Goal: Transaction & Acquisition: Subscribe to service/newsletter

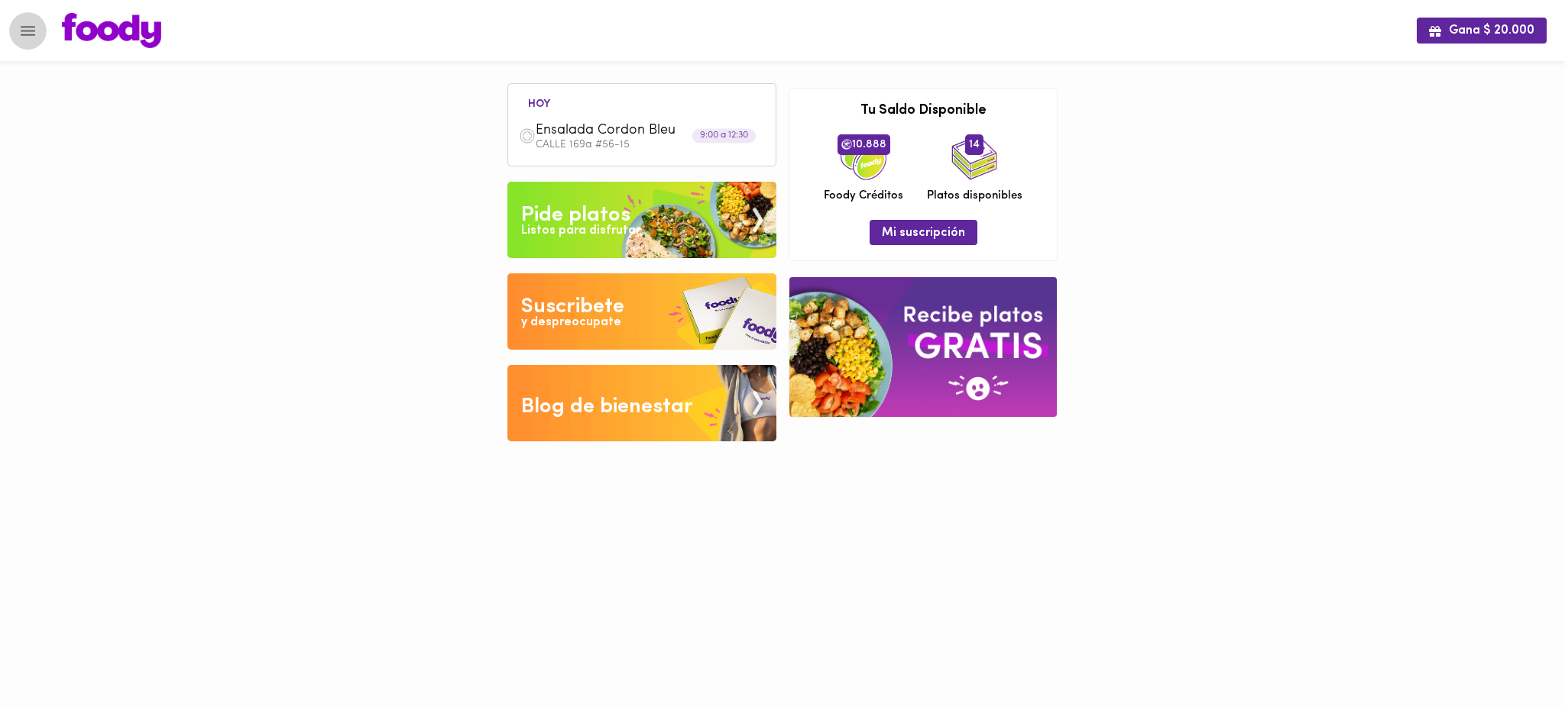
click at [40, 31] on button "Menu" at bounding box center [27, 30] width 37 height 37
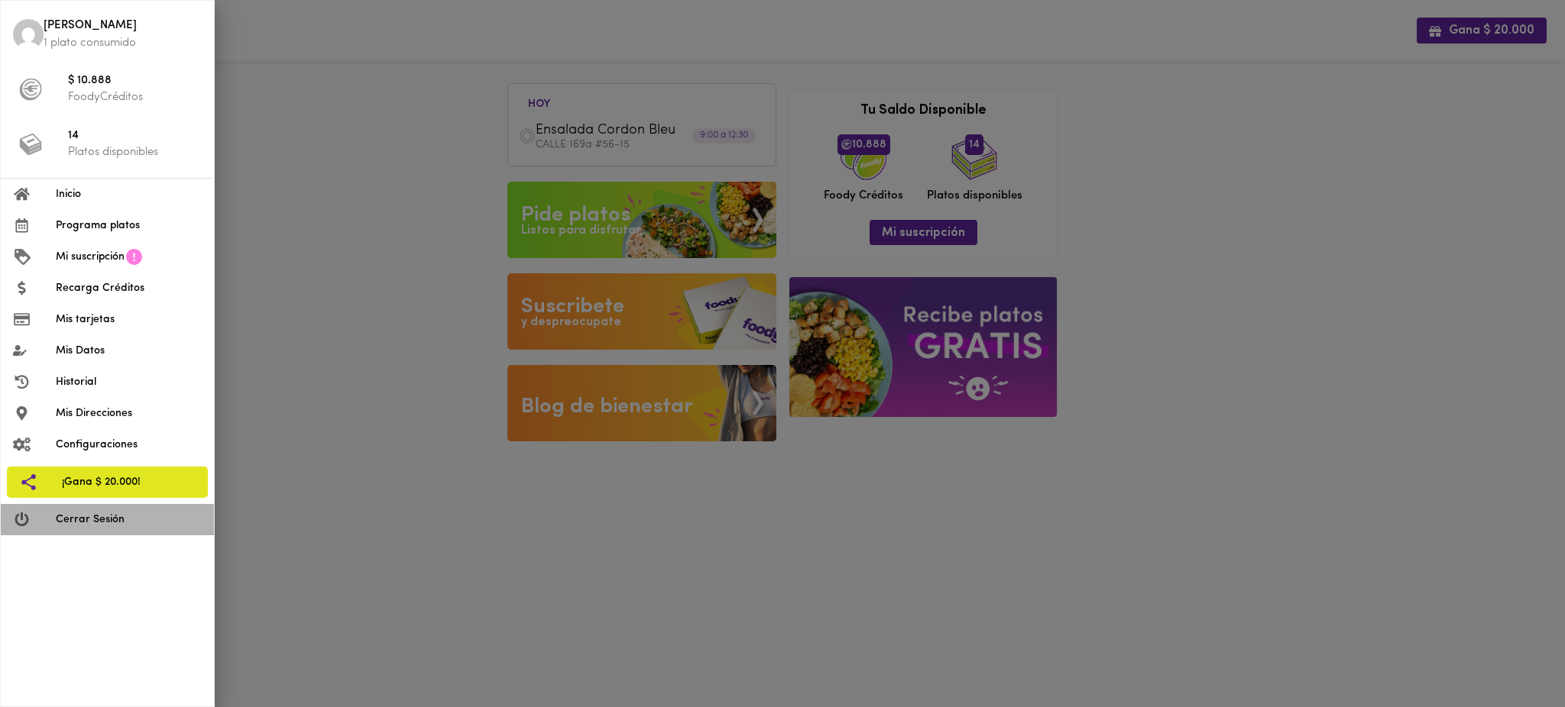
click at [136, 516] on span "Cerrar Sesión" at bounding box center [129, 520] width 146 height 16
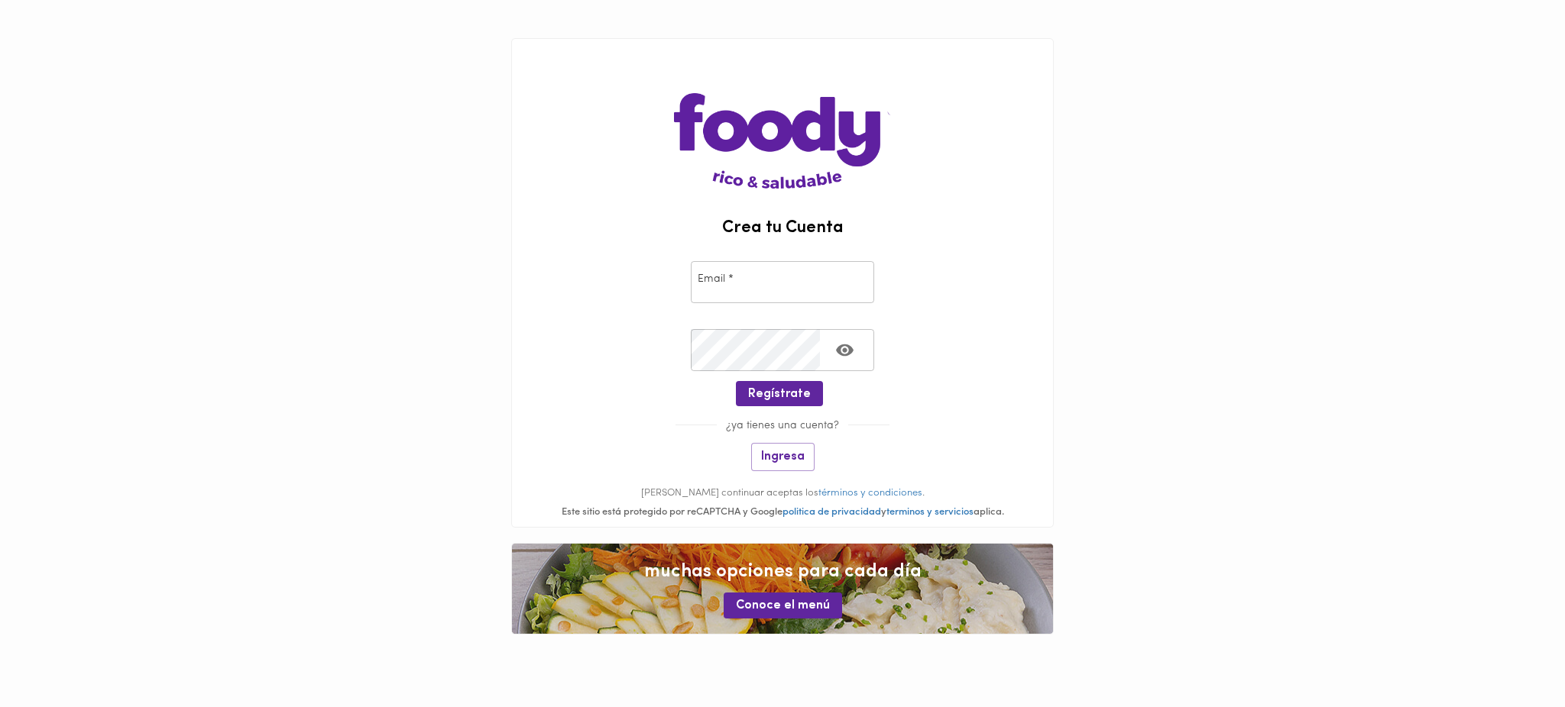
click at [771, 285] on input "email" at bounding box center [782, 282] width 183 height 42
paste input "[PERSON_NAME][EMAIL_ADDRESS][PERSON_NAME][DOMAIN_NAME]"
type input "[PERSON_NAME][EMAIL_ADDRESS][PERSON_NAME][DOMAIN_NAME]"
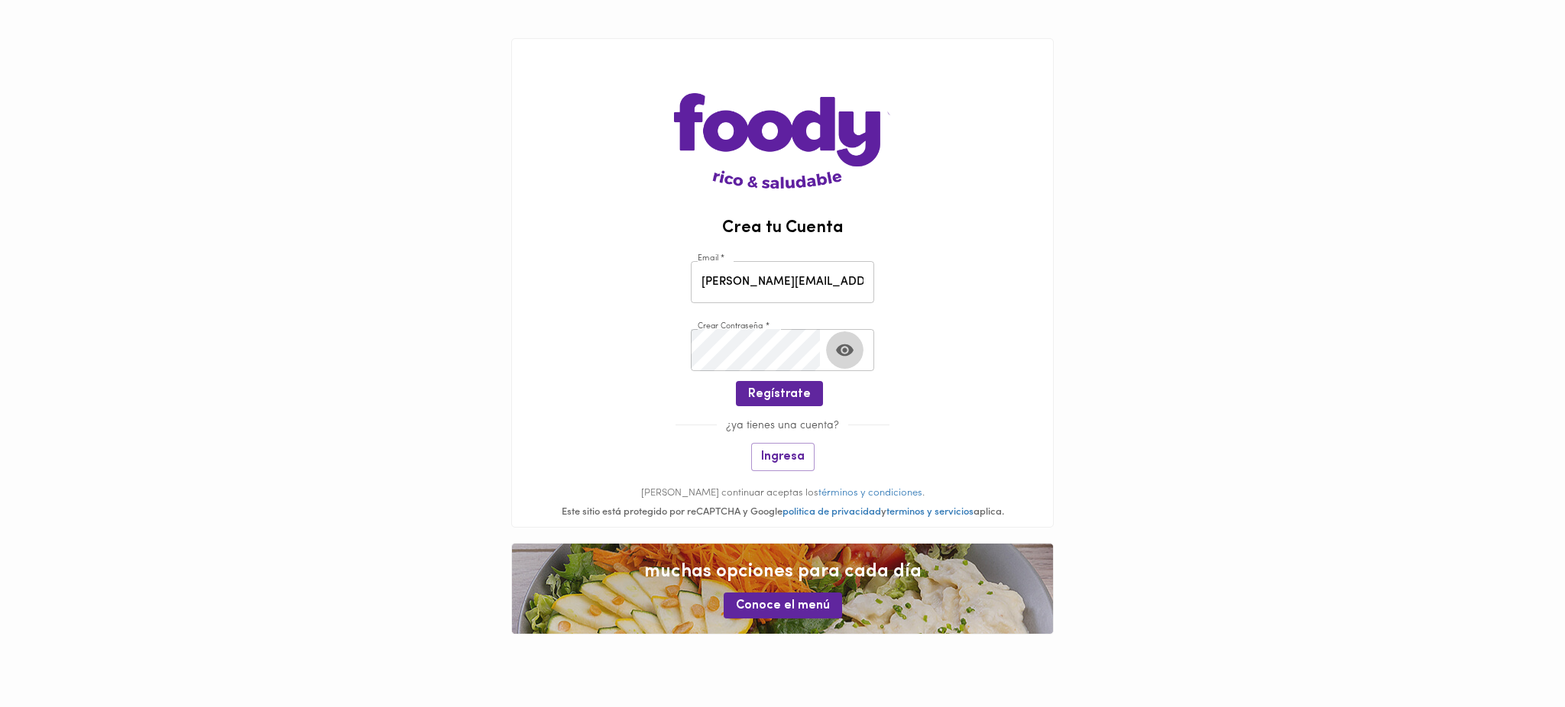
click at [845, 348] on icon "Toggle password visibility" at bounding box center [844, 350] width 19 height 19
click at [780, 397] on span "Regístrate" at bounding box center [779, 394] width 63 height 15
